Goal: Task Accomplishment & Management: Manage account settings

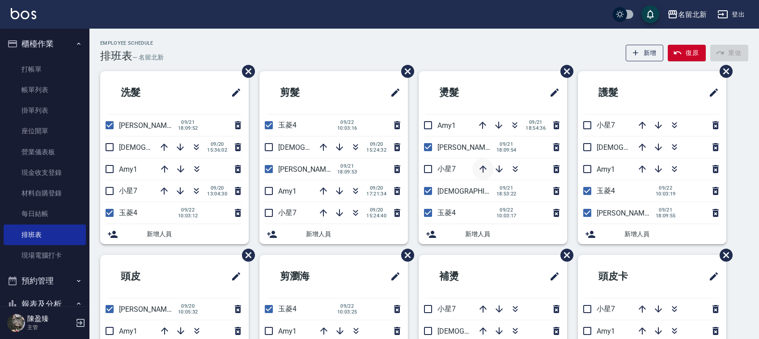
scroll to position [60, 0]
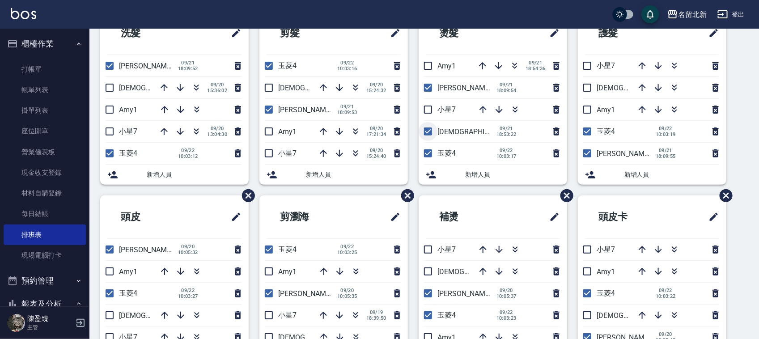
click at [428, 135] on input "checkbox" at bounding box center [428, 131] width 19 height 19
checkbox input "false"
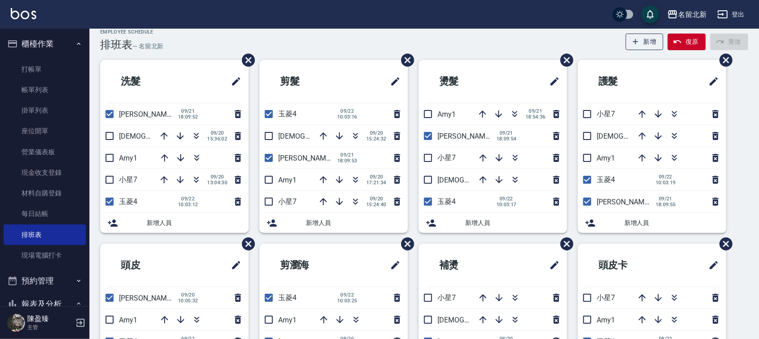
scroll to position [4, 0]
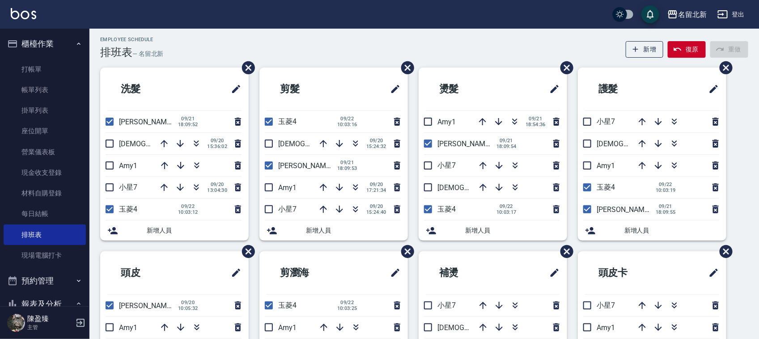
checkbox input "false"
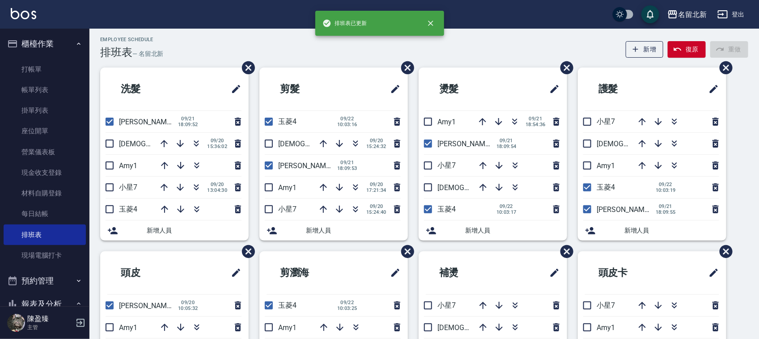
checkbox input "false"
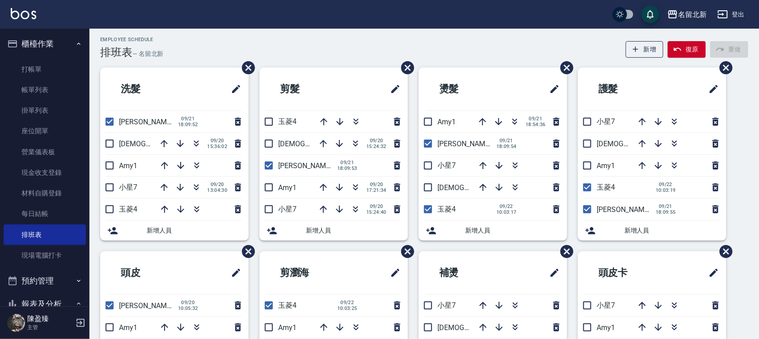
checkbox input "false"
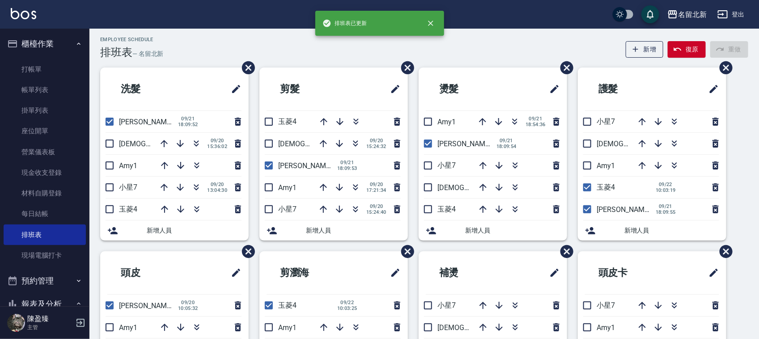
checkbox input "false"
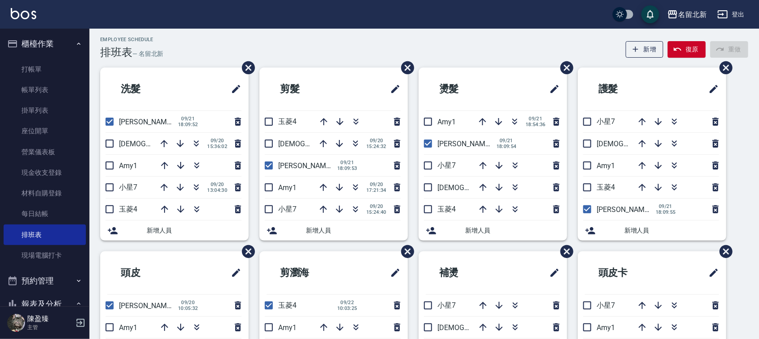
checkbox input "false"
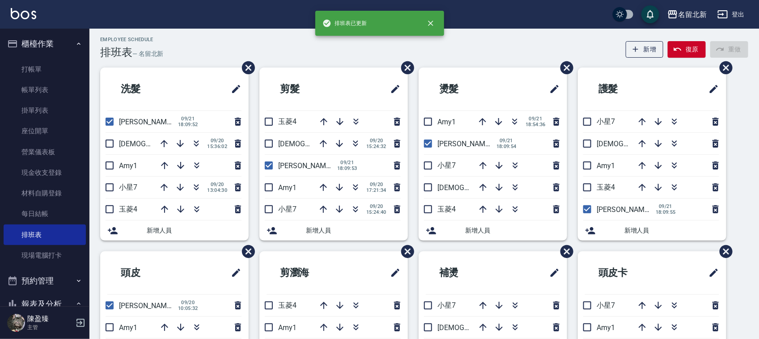
checkbox input "false"
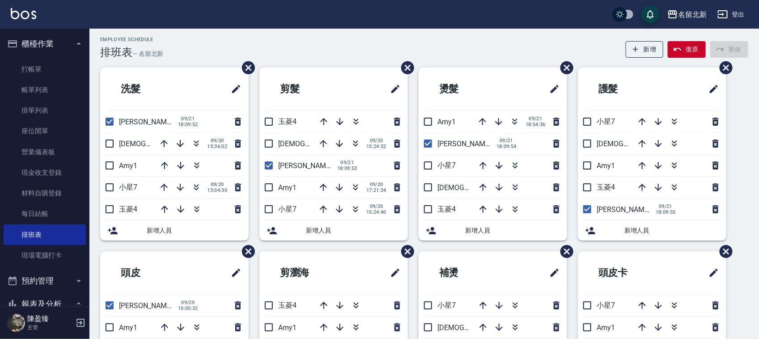
checkbox input "false"
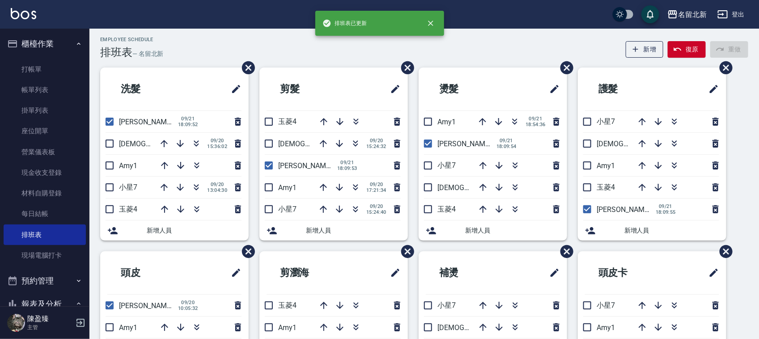
checkbox input "false"
